Goal: Communication & Community: Share content

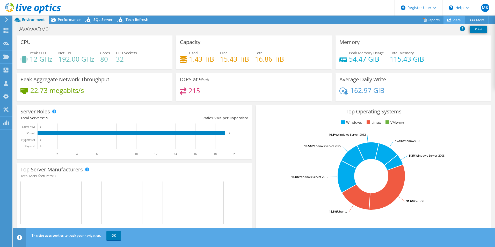
click at [449, 21] on icon at bounding box center [450, 20] width 4 height 4
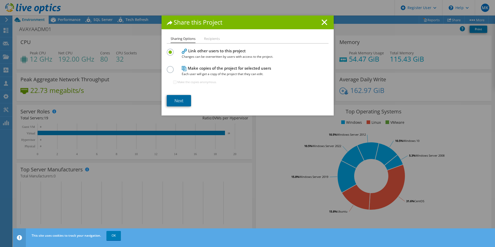
click at [185, 104] on link "Next" at bounding box center [179, 100] width 24 height 11
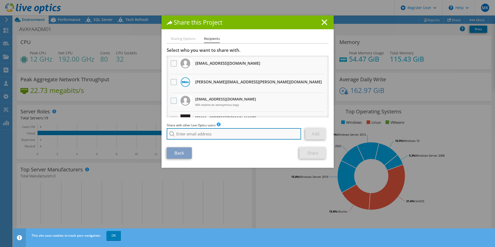
click at [199, 135] on input "search" at bounding box center [234, 133] width 135 height 11
paste input "[EMAIL_ADDRESS][DOMAIN_NAME]"
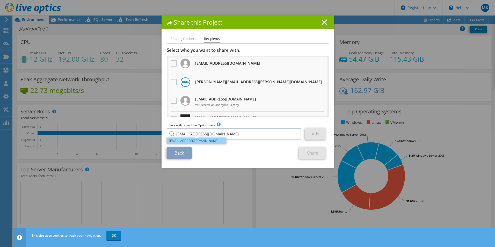
click at [216, 143] on li "[EMAIL_ADDRESS][DOMAIN_NAME]" at bounding box center [197, 141] width 60 height 6
type input "[EMAIL_ADDRESS][DOMAIN_NAME]"
click at [313, 134] on link "Add" at bounding box center [316, 133] width 20 height 11
type input "[EMAIL_ADDRESS][DOMAIN_NAME]"
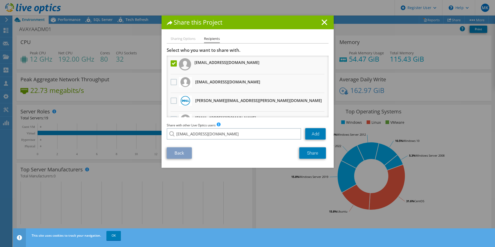
click at [311, 169] on div "Share this Project Sharing Options Recipients Link other users to this project …" at bounding box center [247, 124] width 495 height 216
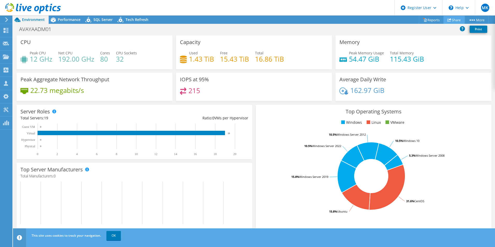
click at [453, 18] on link "Share" at bounding box center [454, 20] width 21 height 8
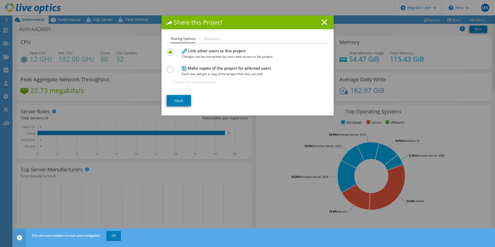
click at [193, 99] on div "Next" at bounding box center [248, 100] width 162 height 11
click at [187, 99] on link "Next" at bounding box center [179, 100] width 24 height 11
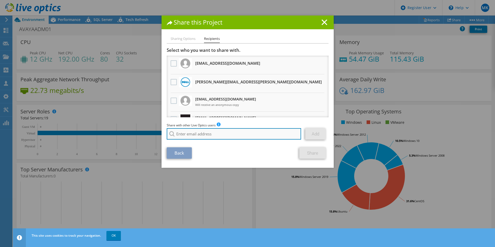
click at [232, 130] on input "search" at bounding box center [234, 133] width 135 height 11
paste input "[EMAIL_ADDRESS][DOMAIN_NAME]"
click at [290, 134] on input "[EMAIL_ADDRESS][DOMAIN_NAME]" at bounding box center [234, 133] width 135 height 11
type input "[EMAIL_ADDRESS][DOMAIN_NAME]"
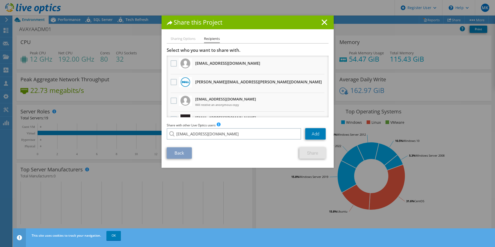
click at [218, 142] on div "Share with other Live Optics users Enter a single email address and click add. …" at bounding box center [248, 133] width 162 height 20
click at [315, 136] on link "Add" at bounding box center [316, 133] width 20 height 11
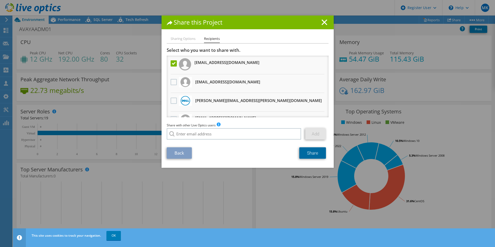
click at [313, 152] on link "Share" at bounding box center [313, 152] width 27 height 11
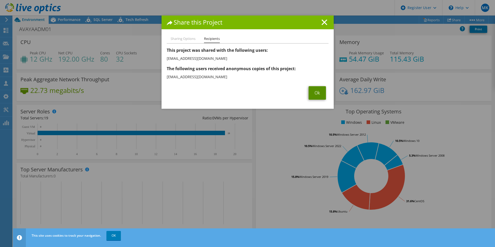
click at [316, 93] on link "Ok" at bounding box center [317, 92] width 17 height 13
